Goal: Find contact information: Find contact information

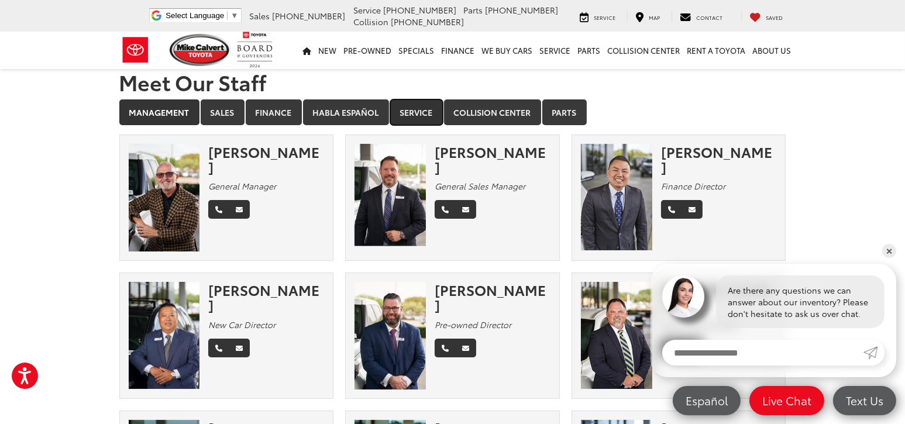
click at [407, 116] on link "Service" at bounding box center [416, 112] width 53 height 26
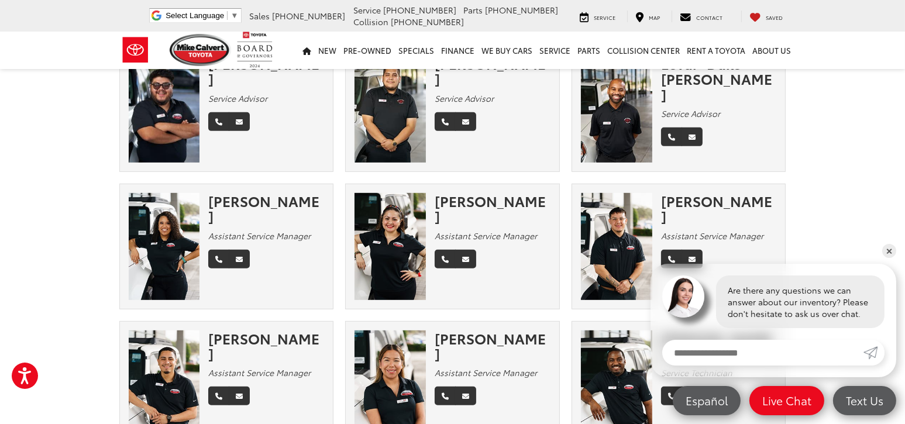
scroll to position [780, 0]
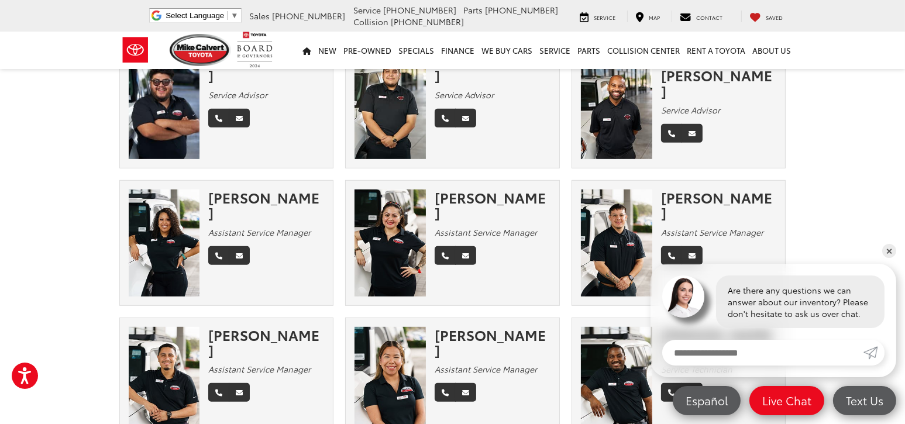
click at [172, 237] on img at bounding box center [164, 243] width 71 height 107
click at [239, 253] on icon "Email" at bounding box center [239, 256] width 7 height 7
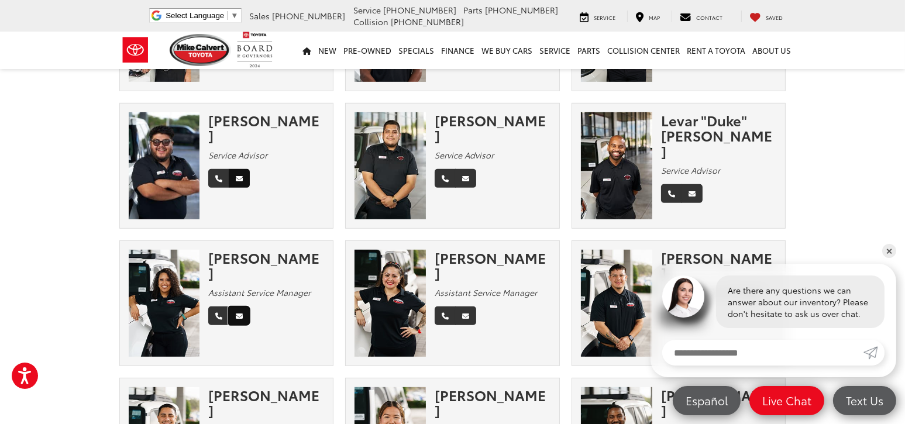
scroll to position [702, 0]
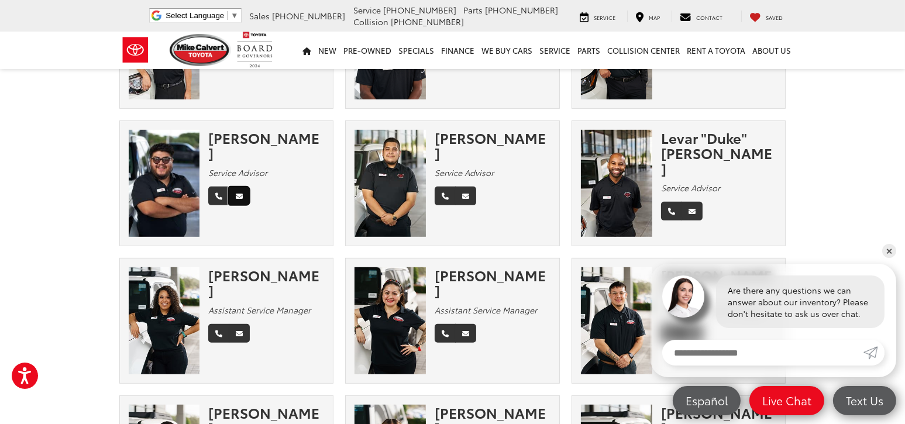
click at [242, 193] on icon "Email" at bounding box center [239, 196] width 7 height 7
click at [50, 257] on section "Meet Our Staff Management Sales Finance Habla Español Service Collision Center …" at bounding box center [452, 13] width 905 height 1314
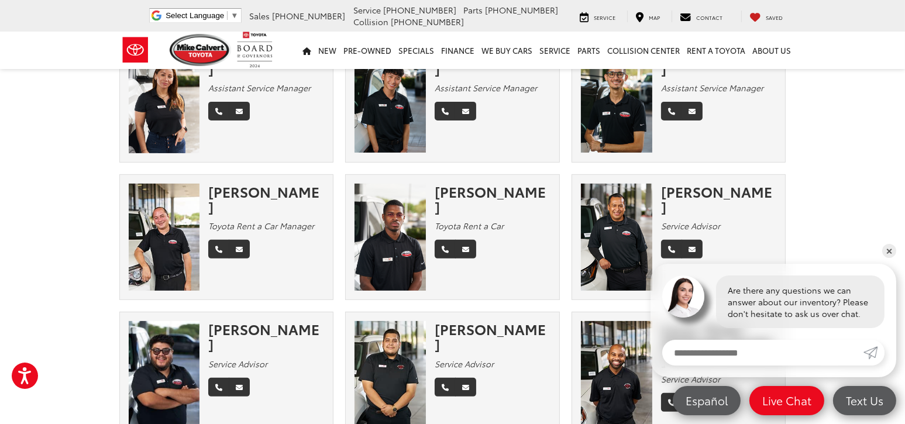
scroll to position [507, 0]
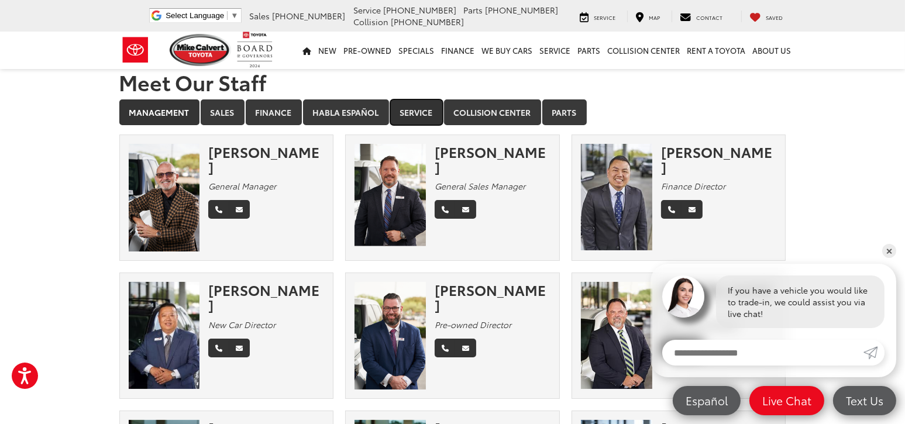
click at [408, 112] on link "Service" at bounding box center [416, 112] width 53 height 26
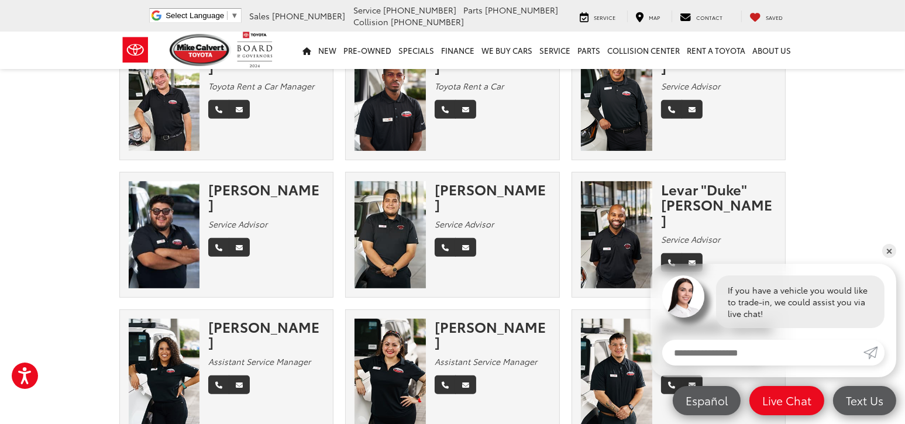
scroll to position [741, 0]
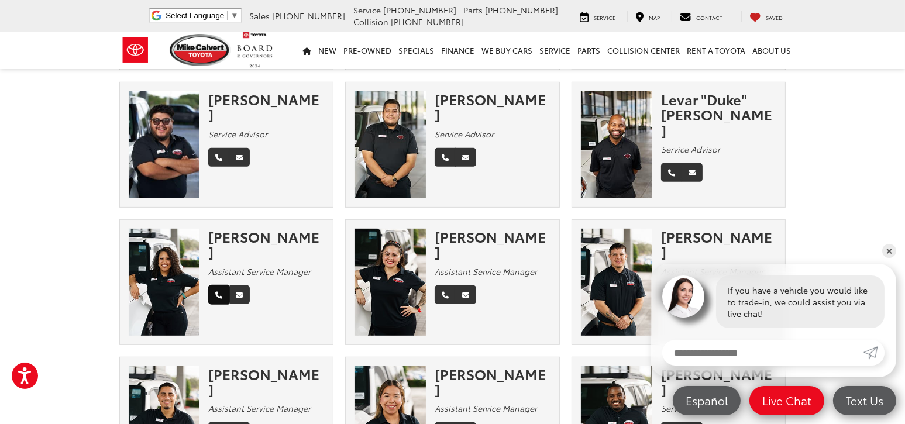
click at [219, 292] on icon "Phone" at bounding box center [218, 295] width 7 height 7
click at [442, 154] on icon "Phone" at bounding box center [445, 157] width 7 height 7
click at [218, 154] on icon "Phone" at bounding box center [218, 157] width 7 height 7
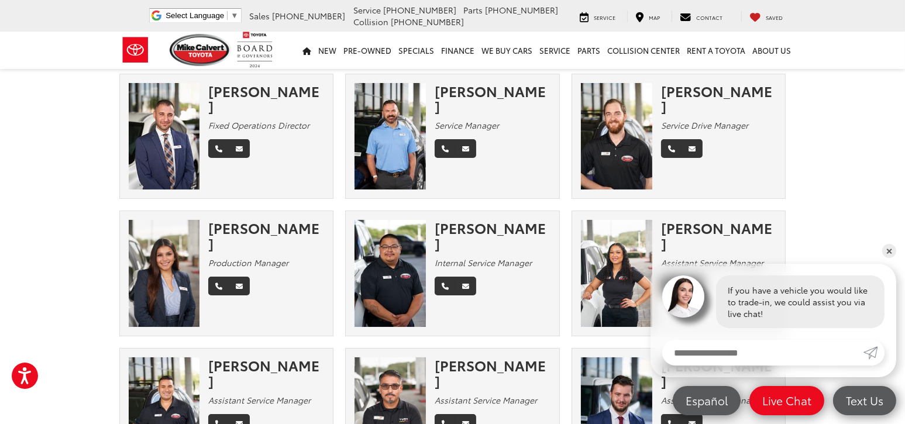
scroll to position [0, 0]
